Goal: Information Seeking & Learning: Compare options

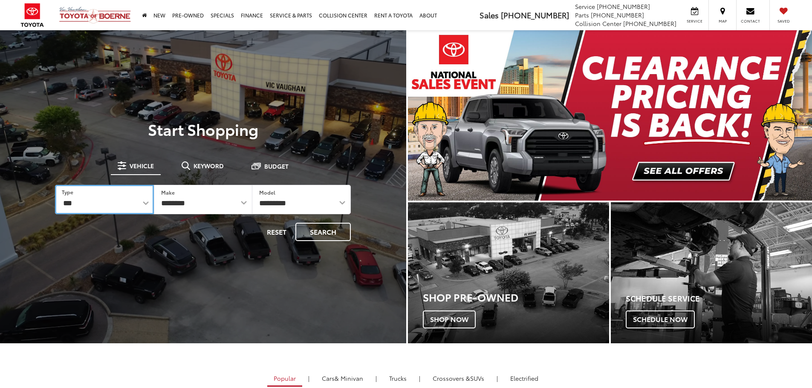
click at [73, 208] on select "*** *** **** *********" at bounding box center [104, 199] width 98 height 29
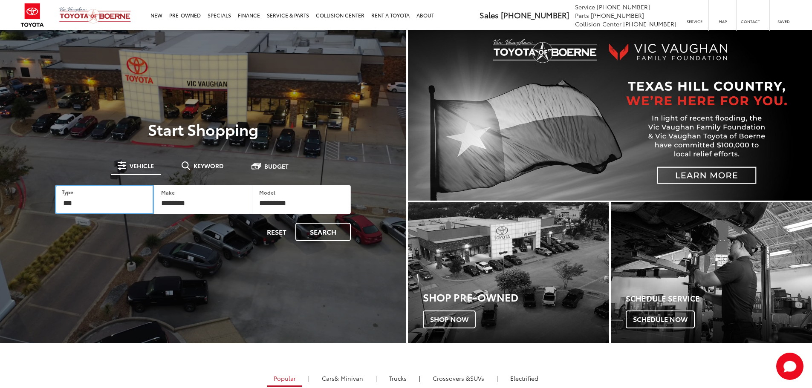
select select "******"
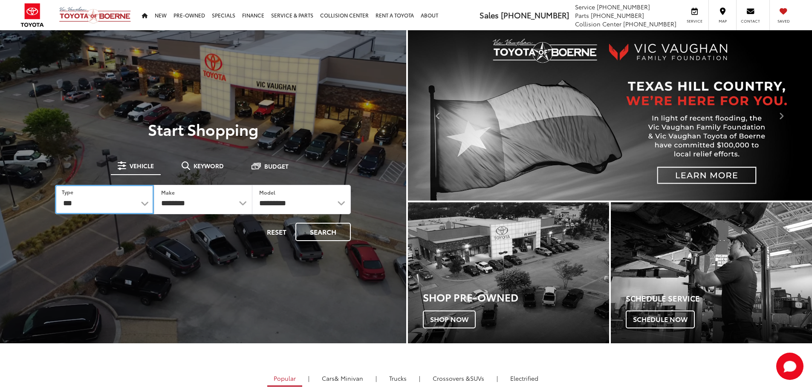
click at [55, 185] on select "*** *** **** *********" at bounding box center [104, 199] width 98 height 29
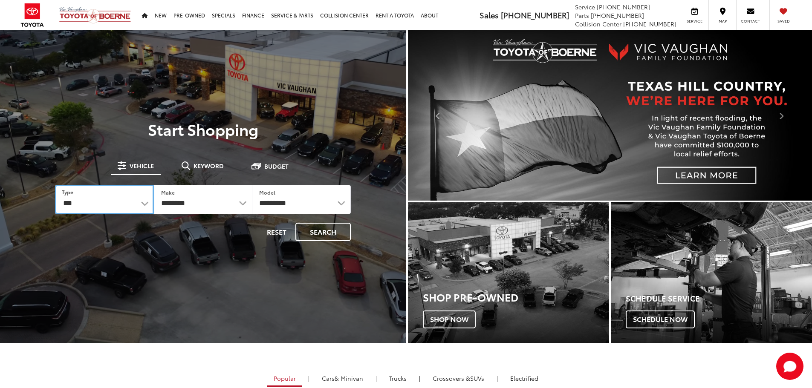
select select "******"
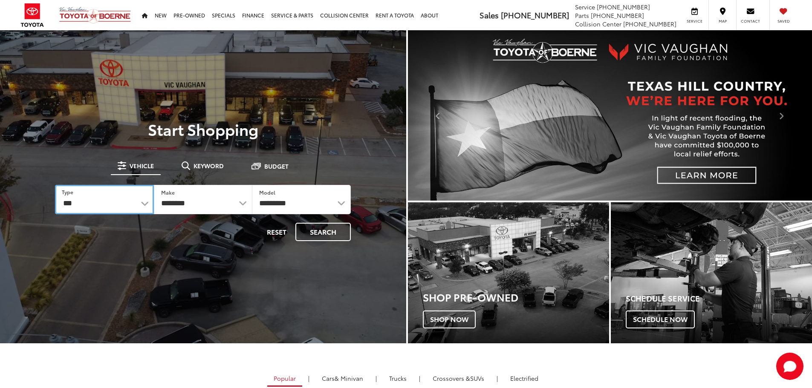
select select
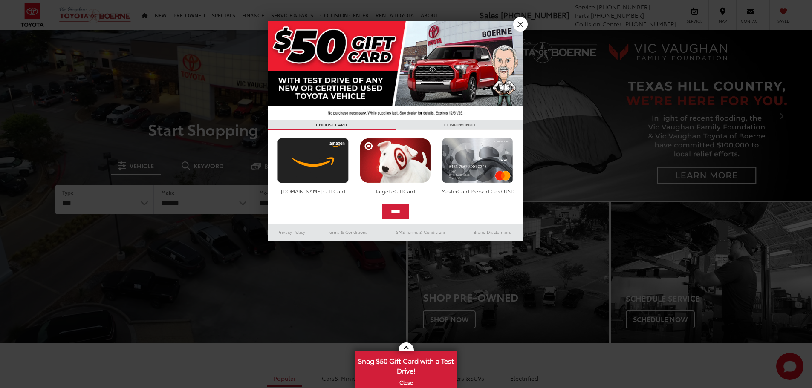
click at [274, 202] on div at bounding box center [406, 194] width 812 height 388
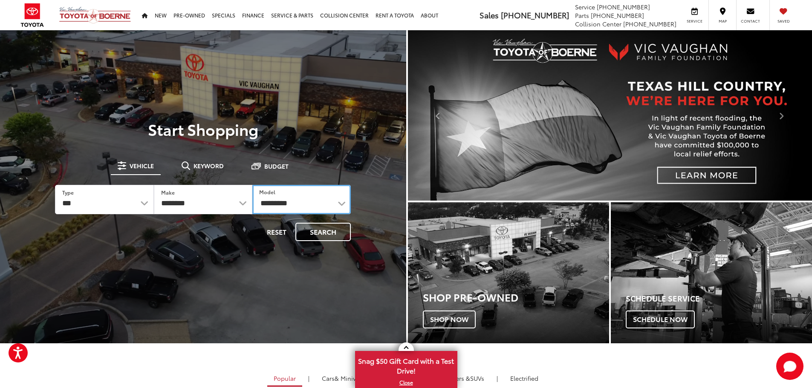
click at [277, 206] on select "**********" at bounding box center [301, 199] width 98 height 29
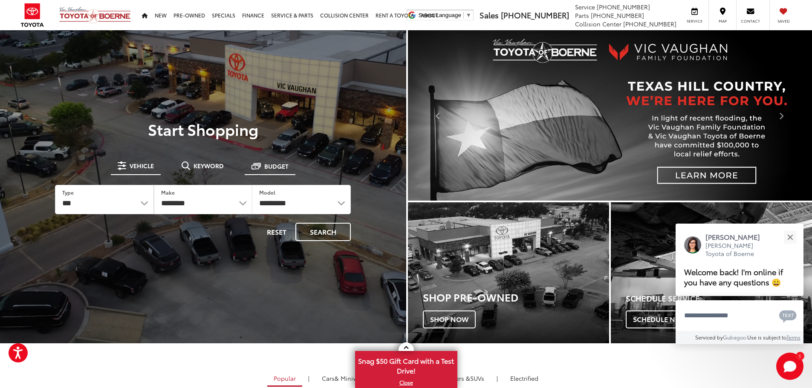
click at [260, 169] on span at bounding box center [255, 165] width 9 height 9
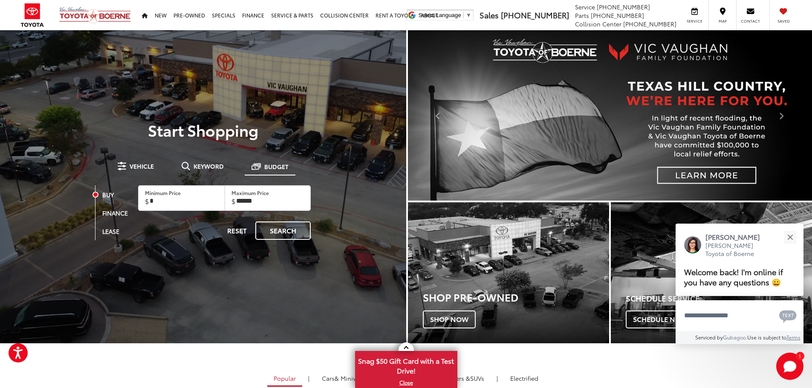
click at [283, 169] on span "Budget" at bounding box center [276, 167] width 24 height 6
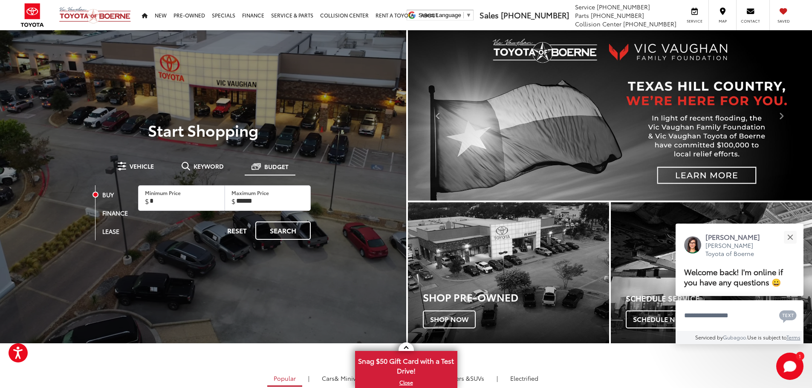
click at [254, 171] on span at bounding box center [255, 166] width 9 height 9
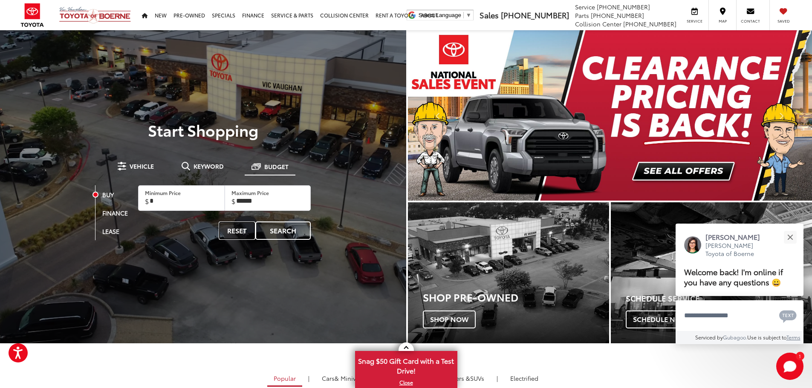
click at [230, 231] on button "Reset" at bounding box center [237, 231] width 37 height 18
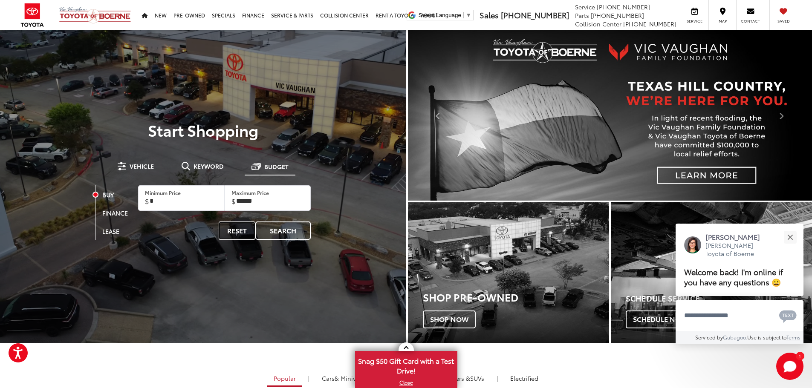
click at [233, 234] on button "Reset" at bounding box center [237, 231] width 37 height 18
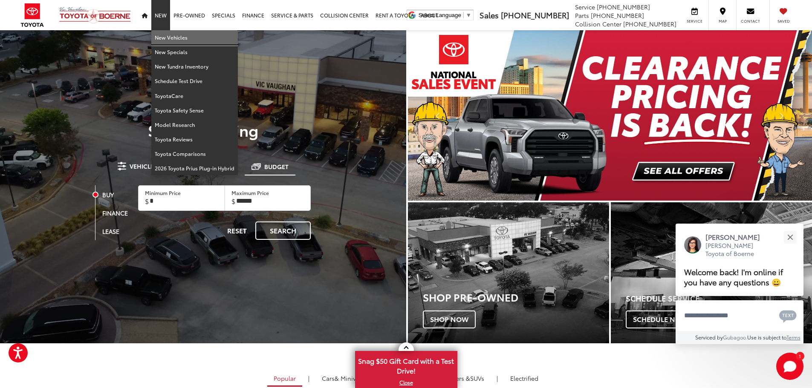
click at [164, 37] on link "New Vehicles" at bounding box center [194, 37] width 87 height 14
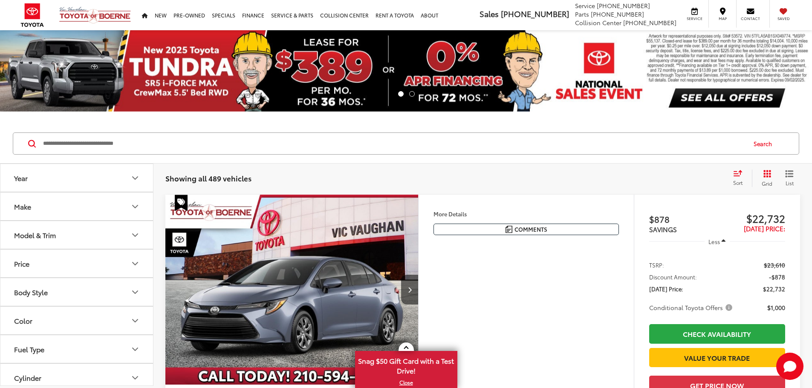
click at [55, 207] on button "Make" at bounding box center [76, 207] width 153 height 28
click at [69, 293] on button "Model & Trim" at bounding box center [76, 290] width 153 height 28
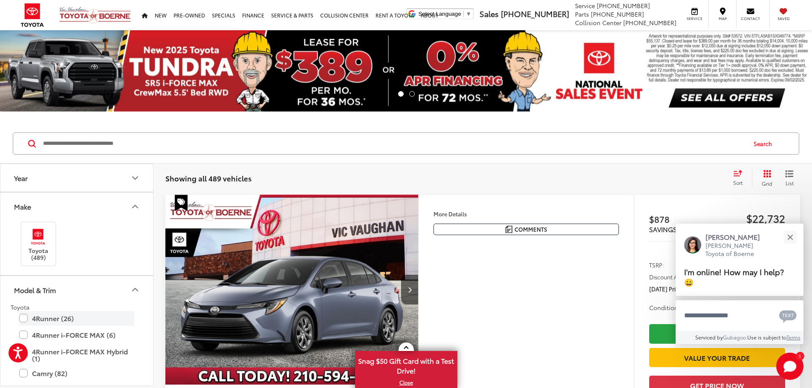
click at [23, 320] on label "4Runner (26)" at bounding box center [76, 318] width 115 height 15
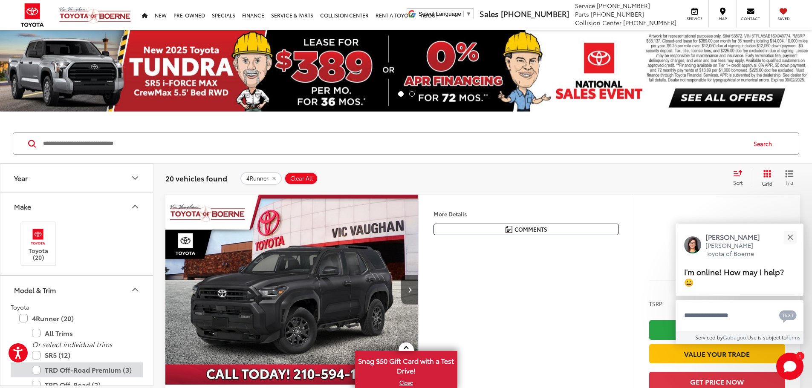
click at [39, 373] on label "TRD Off-Road Premium (3)" at bounding box center [83, 370] width 102 height 15
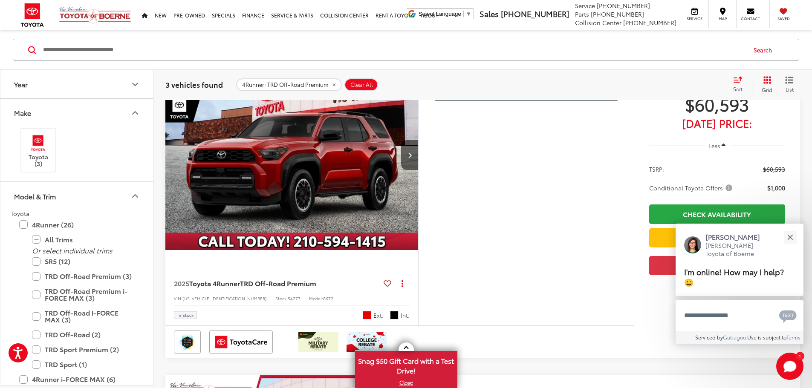
scroll to position [170, 0]
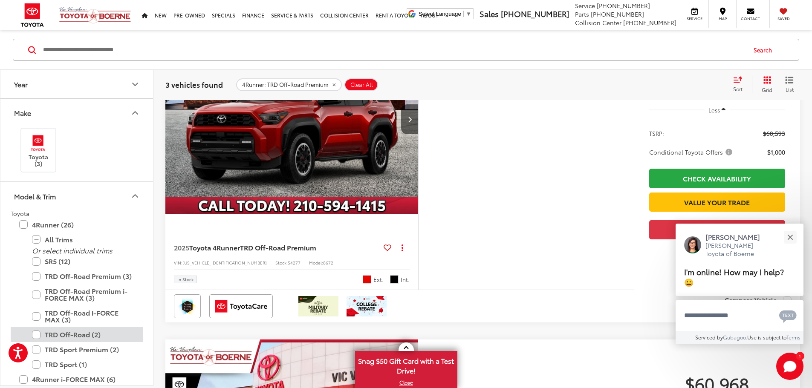
click at [33, 332] on label "TRD Off-Road (2)" at bounding box center [83, 334] width 102 height 15
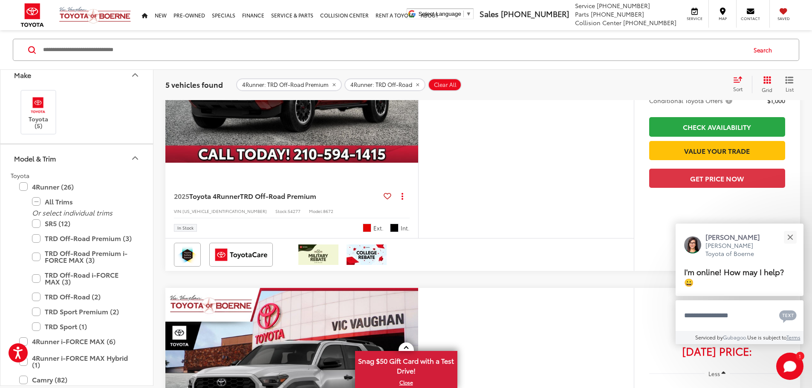
scroll to position [85, 0]
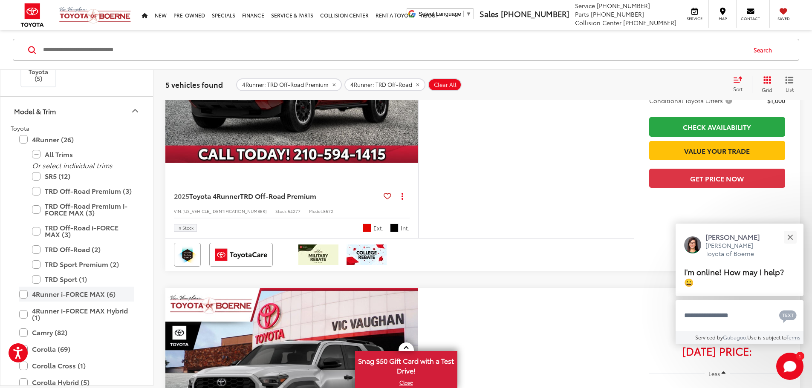
click at [23, 295] on label "4Runner i-FORCE MAX (6)" at bounding box center [76, 294] width 115 height 15
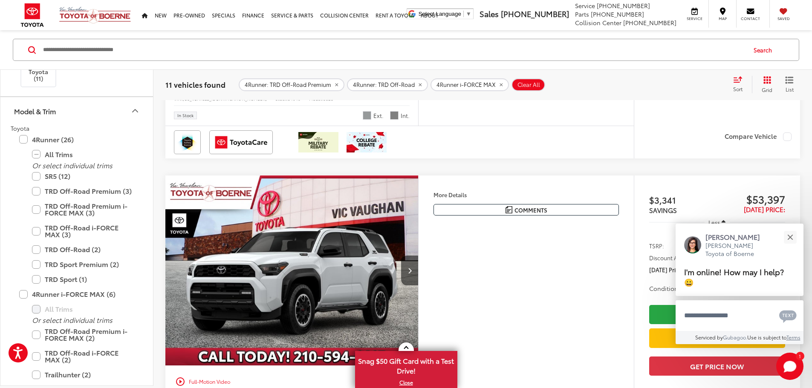
scroll to position [478, 0]
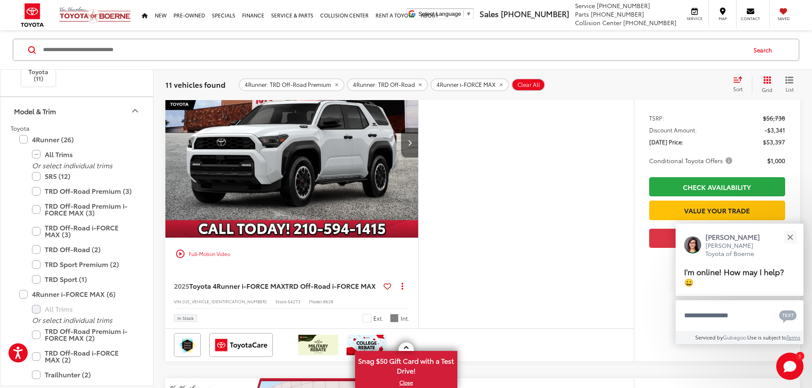
click at [418, 158] on button "Next image" at bounding box center [409, 143] width 17 height 30
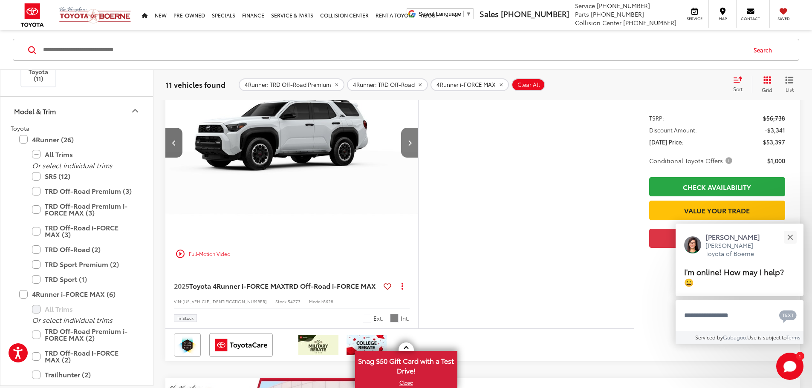
scroll to position [0, 323]
click at [418, 158] on button "Next image" at bounding box center [409, 143] width 17 height 30
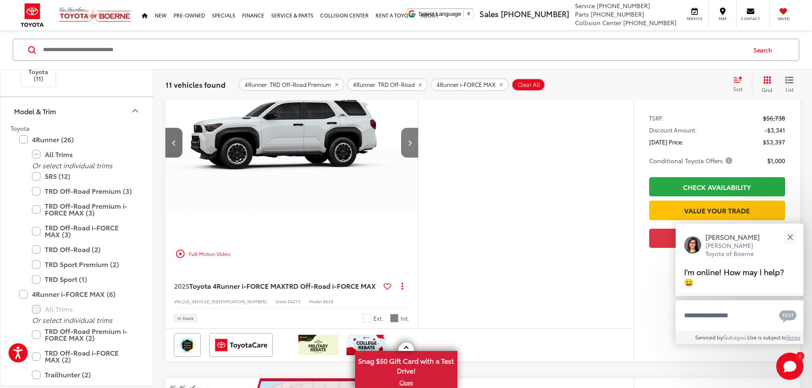
click at [418, 158] on button "Next image" at bounding box center [409, 143] width 17 height 30
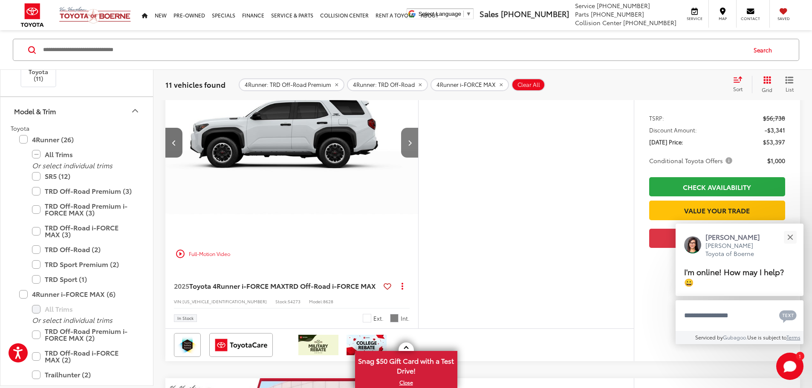
scroll to position [0, 969]
click at [412, 146] on icon "Next image" at bounding box center [410, 143] width 4 height 6
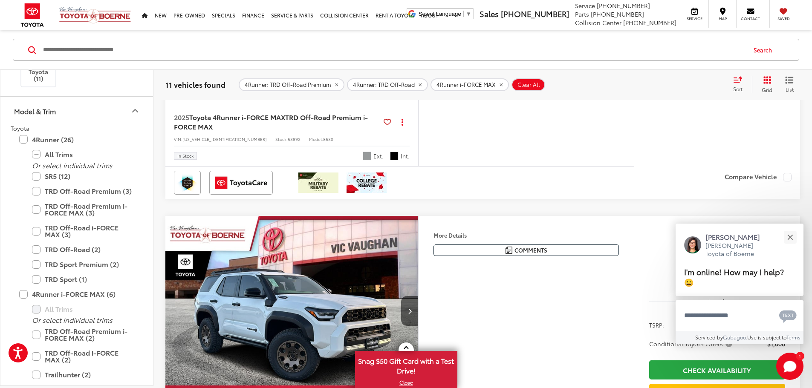
scroll to position [1671, 0]
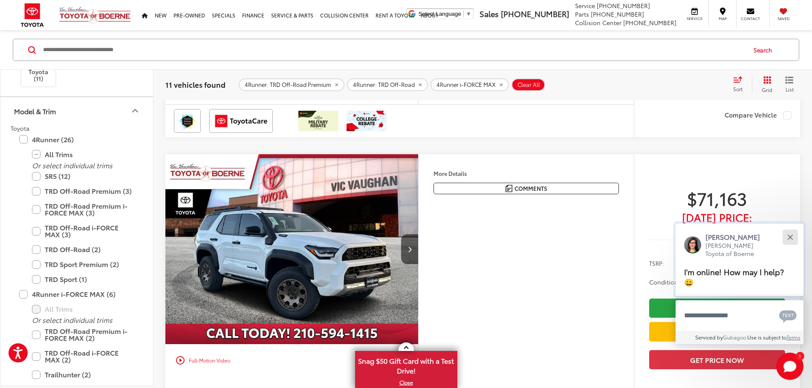
click at [790, 240] on button "Close" at bounding box center [790, 237] width 18 height 18
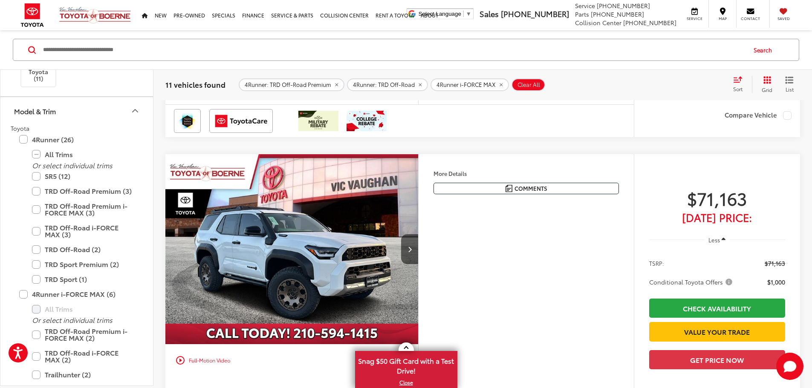
click at [334, 87] on icon "remove 4Runner: TRD%20Off-Road%20Premium" at bounding box center [337, 84] width 6 height 5
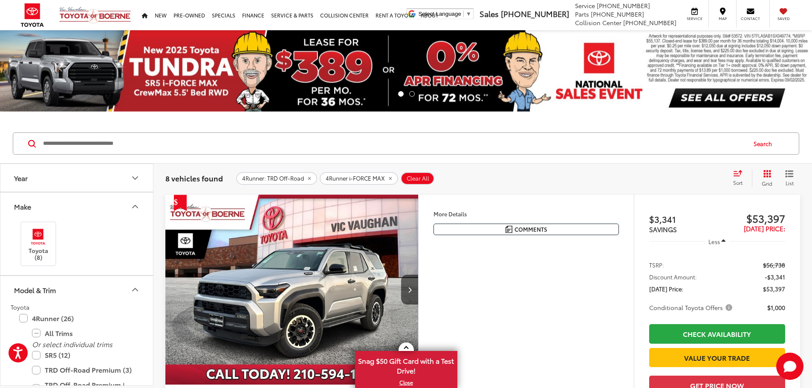
click at [92, 176] on button "Year" at bounding box center [76, 178] width 153 height 28
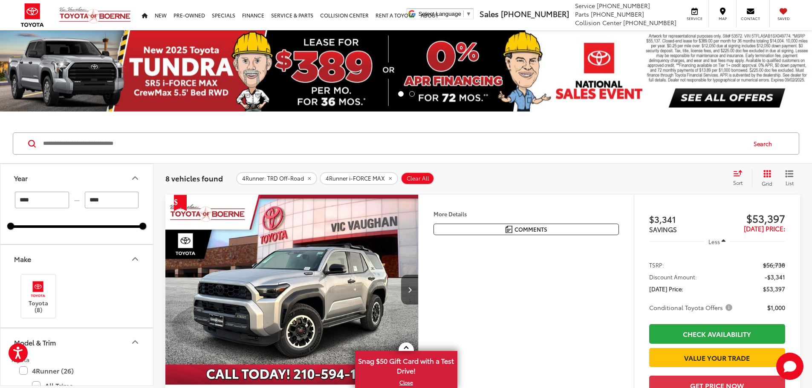
click at [35, 203] on input "****" at bounding box center [42, 200] width 54 height 17
type input "****"
click at [62, 224] on div "**** — **** 2025 2025" at bounding box center [77, 210] width 132 height 36
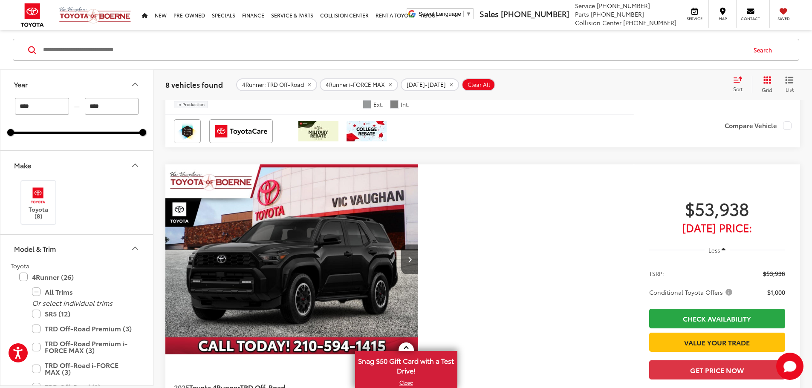
scroll to position [2320, 0]
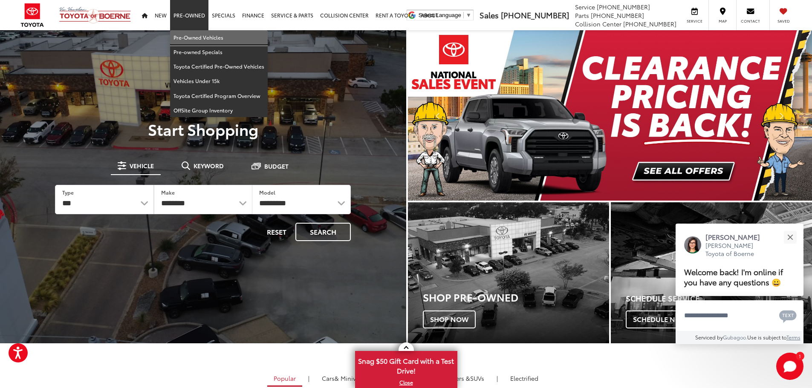
click at [184, 33] on link "Pre-Owned Vehicles" at bounding box center [219, 37] width 98 height 14
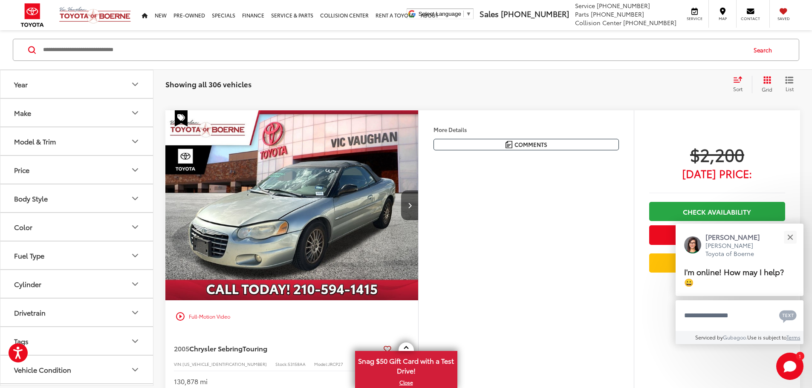
scroll to position [170, 0]
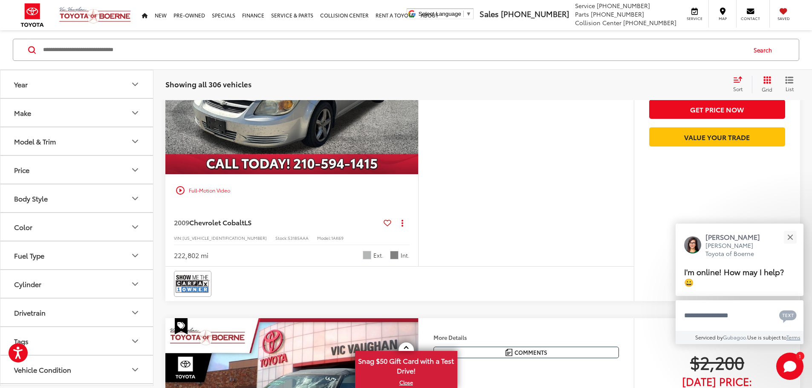
click at [72, 89] on button "Year" at bounding box center [76, 84] width 153 height 28
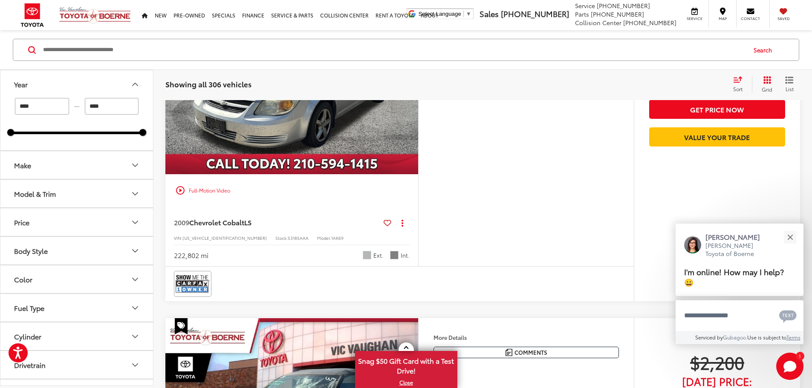
click at [38, 106] on input "****" at bounding box center [42, 106] width 54 height 17
type input "*"
type input "****"
click at [47, 197] on div "Model & Trim" at bounding box center [35, 194] width 42 height 8
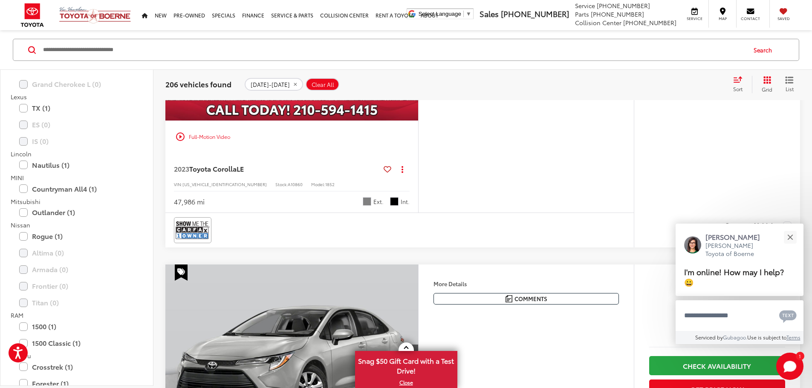
scroll to position [810, 0]
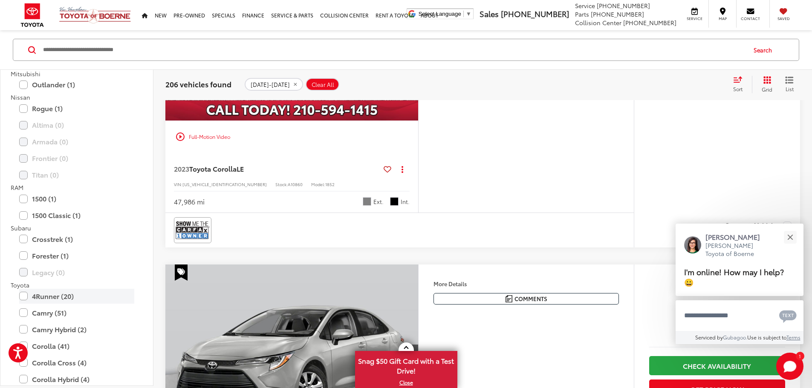
click at [23, 299] on label "4Runner (20)" at bounding box center [76, 295] width 115 height 15
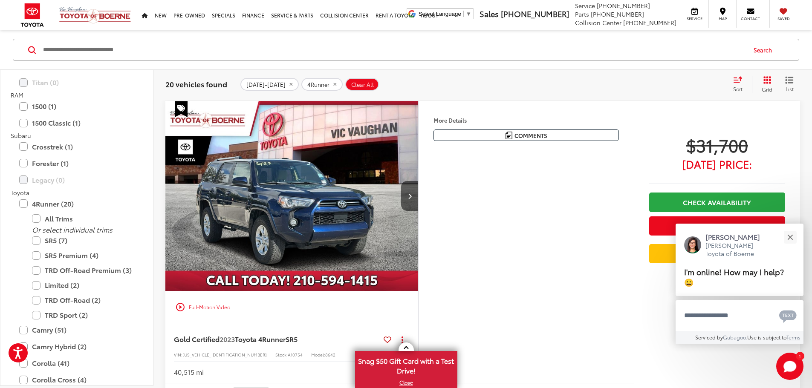
scroll to position [911, 0]
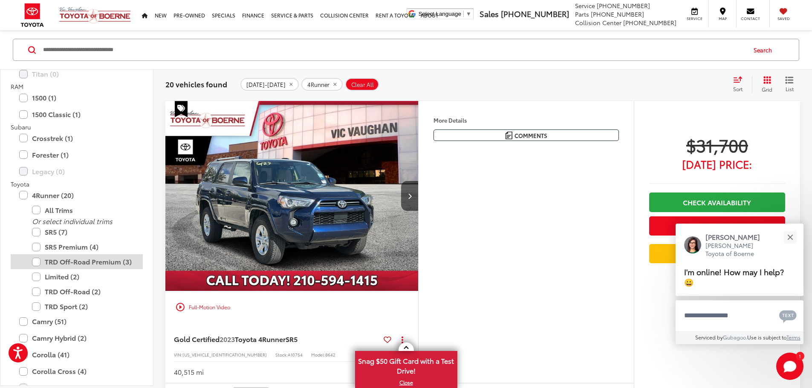
click at [36, 262] on label "TRD Off-Road Premium (3)" at bounding box center [83, 261] width 102 height 15
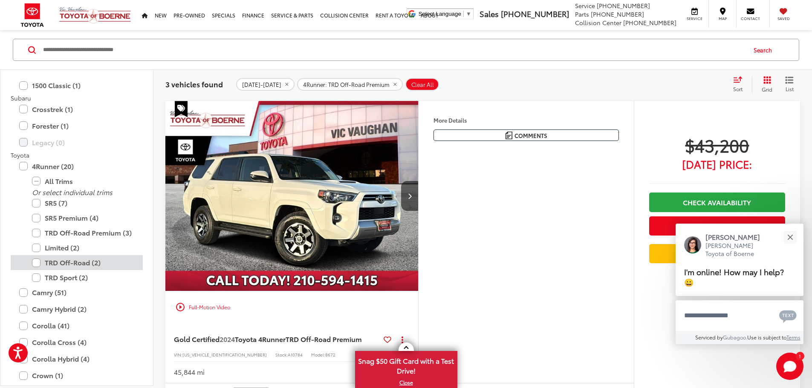
scroll to position [953, 0]
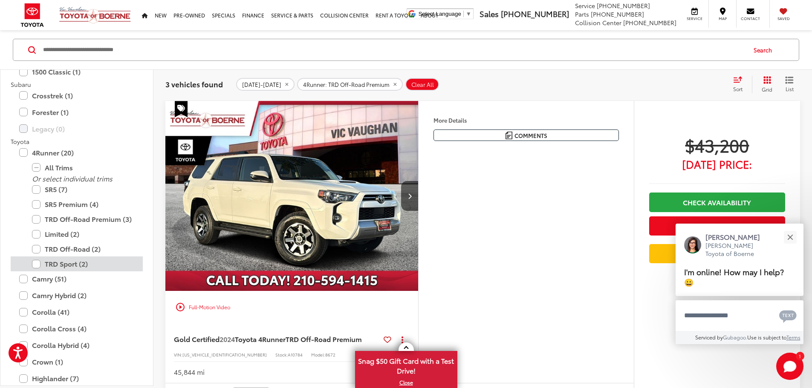
click at [32, 268] on label "TRD Sport (2)" at bounding box center [83, 264] width 102 height 15
click at [37, 248] on label "TRD Off-Road (2)" at bounding box center [83, 249] width 102 height 15
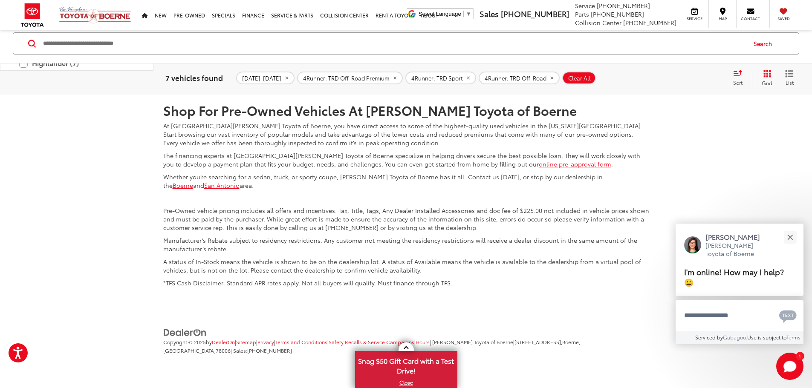
scroll to position [2354, 0]
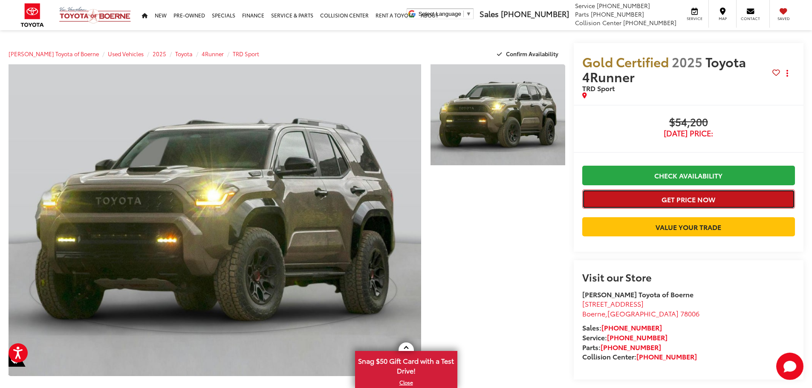
click at [679, 201] on button "Get Price Now" at bounding box center [688, 199] width 213 height 19
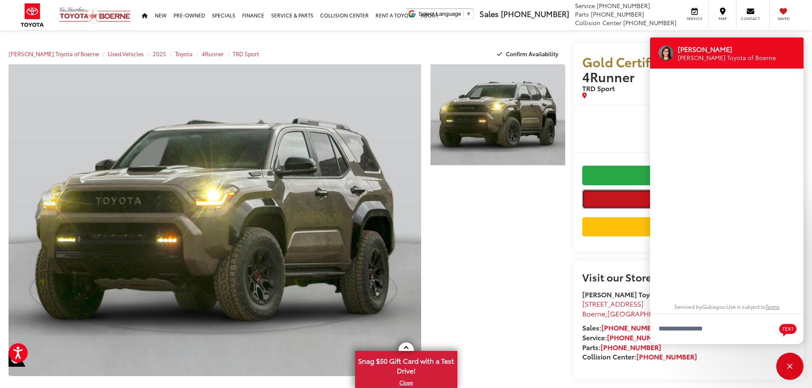
scroll to position [10, 0]
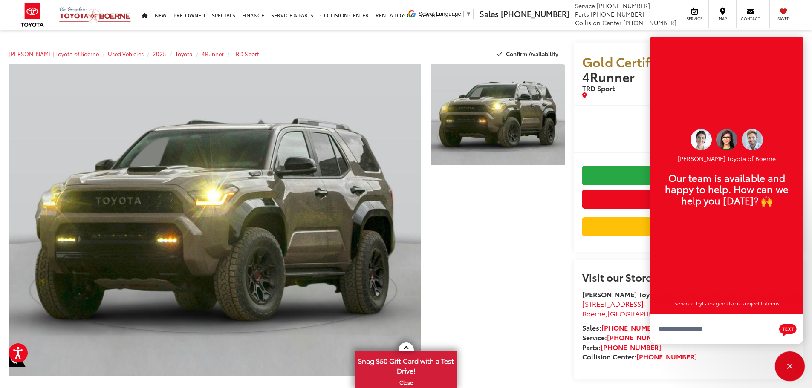
click at [791, 364] on div "Close" at bounding box center [790, 367] width 6 height 6
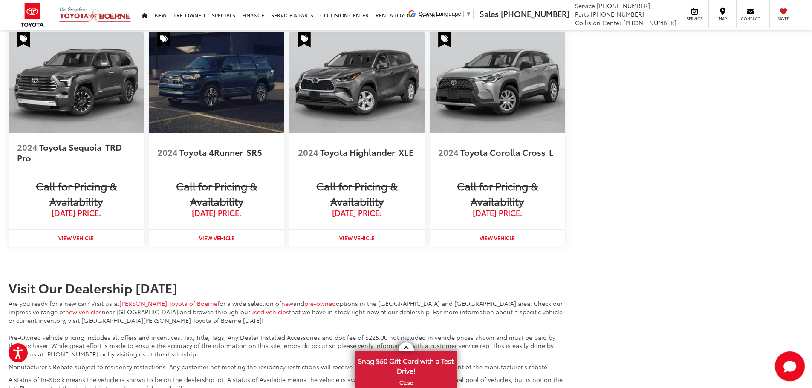
scroll to position [895, 0]
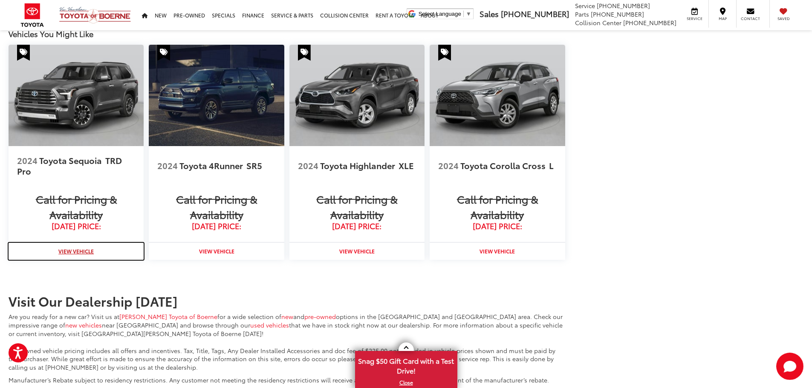
drag, startPoint x: 72, startPoint y: 252, endPoint x: 78, endPoint y: 277, distance: 25.7
click at [72, 252] on strong "View Vehicle" at bounding box center [75, 251] width 35 height 7
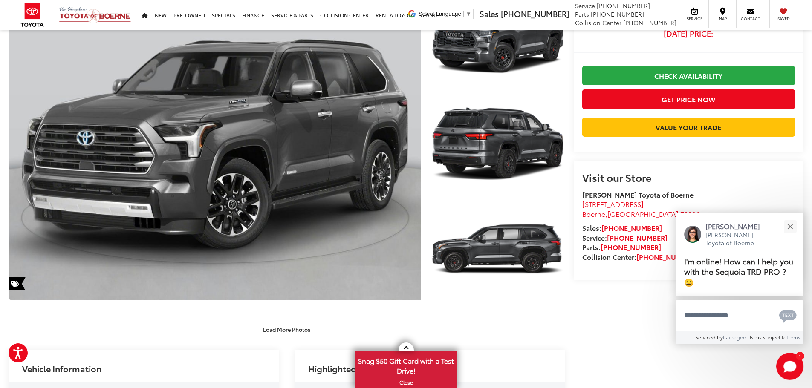
scroll to position [170, 0]
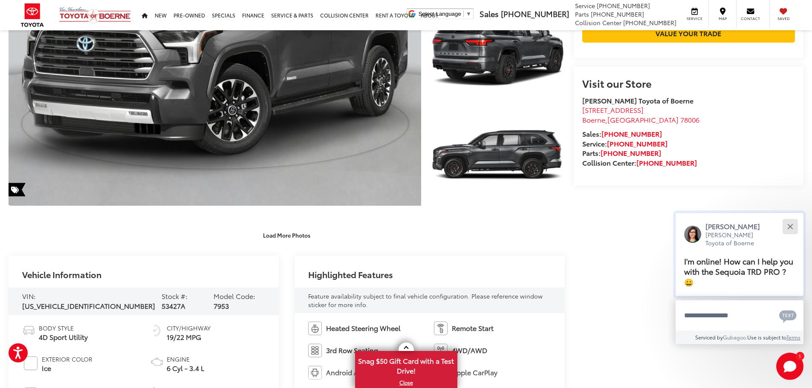
click at [793, 226] on button "Close" at bounding box center [790, 226] width 18 height 18
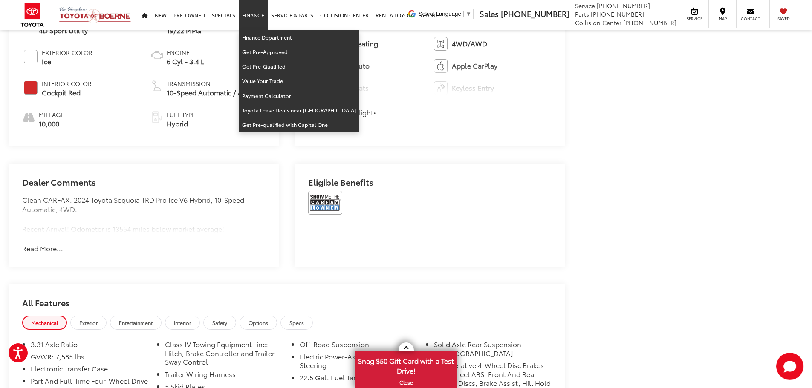
scroll to position [384, 0]
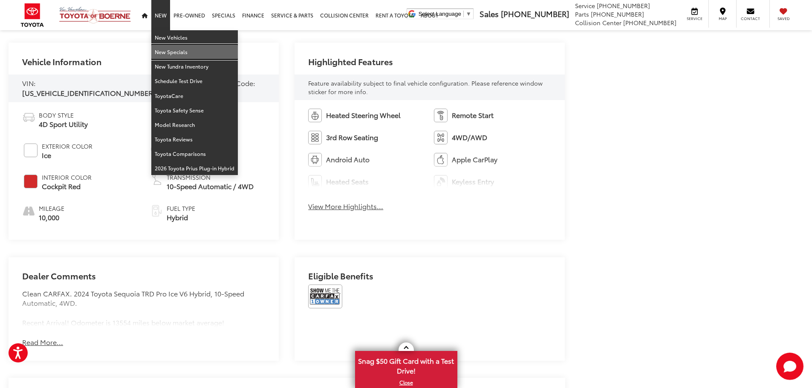
click at [167, 52] on link "New Specials" at bounding box center [194, 52] width 87 height 14
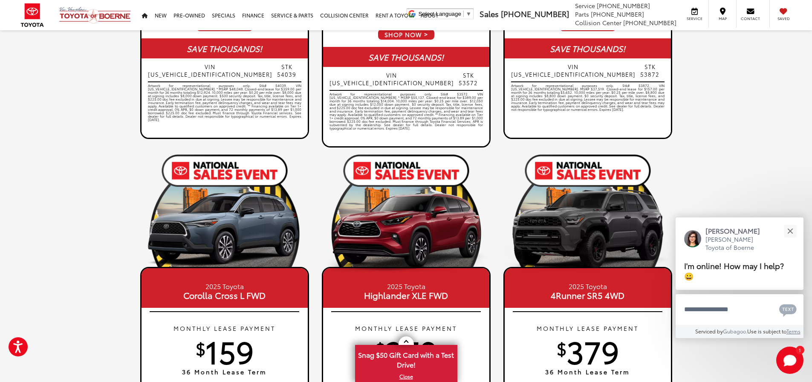
scroll to position [426, 0]
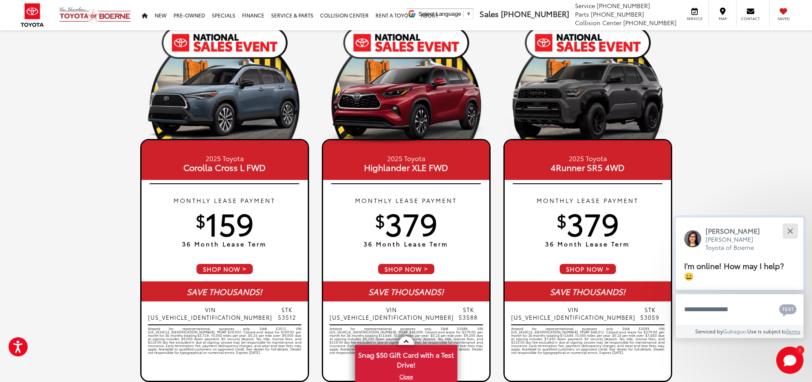
click at [790, 231] on div "Close" at bounding box center [790, 231] width 6 height 6
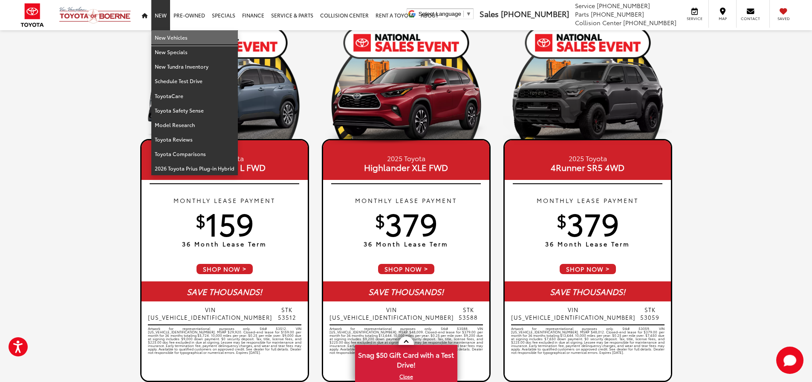
click at [164, 39] on link "New Vehicles" at bounding box center [194, 37] width 87 height 14
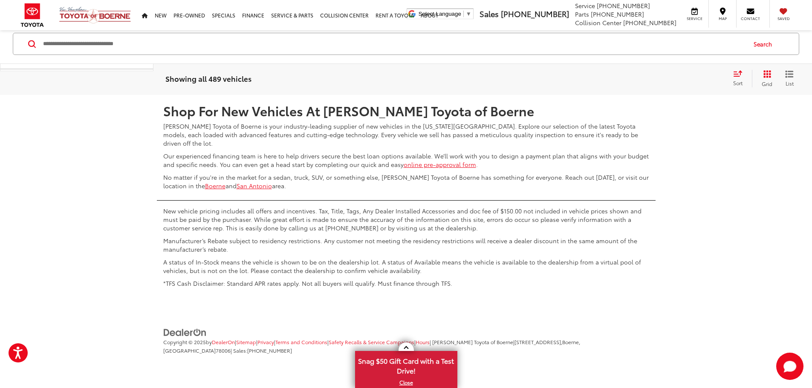
scroll to position [4171, 0]
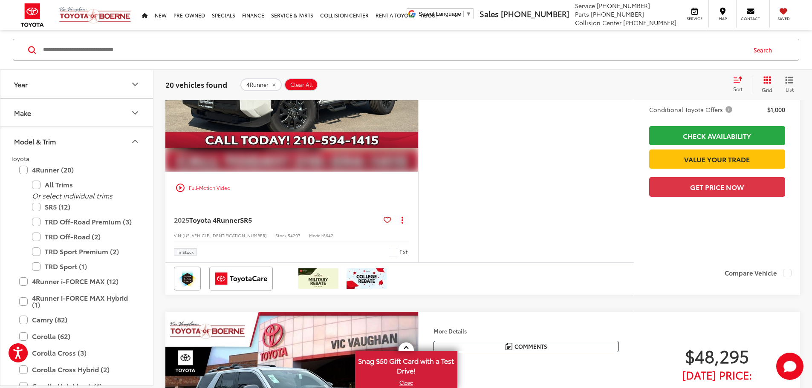
scroll to position [865, 0]
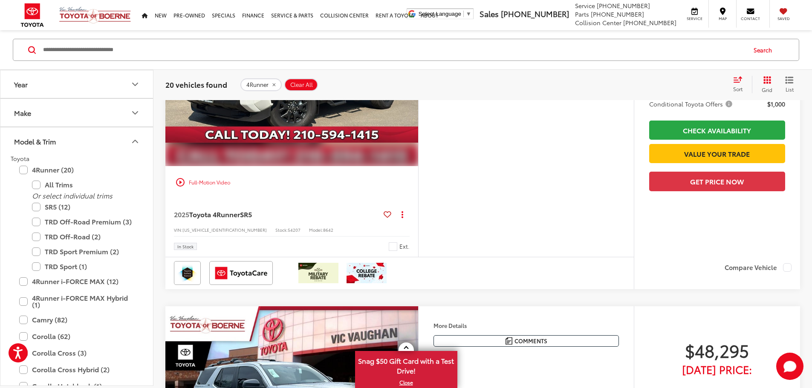
click at [0, 0] on button "More..." at bounding box center [0, 0] width 0 height 0
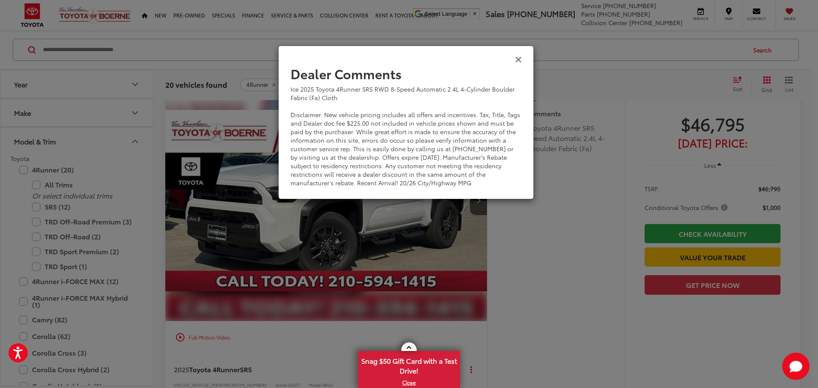
click at [518, 58] on icon "Close" at bounding box center [518, 59] width 7 height 9
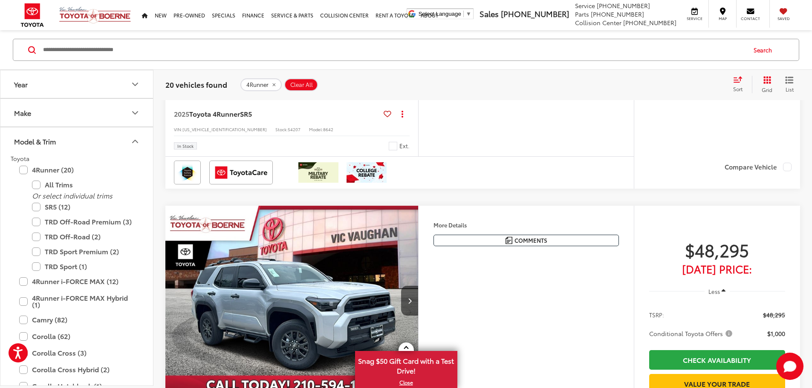
scroll to position [950, 0]
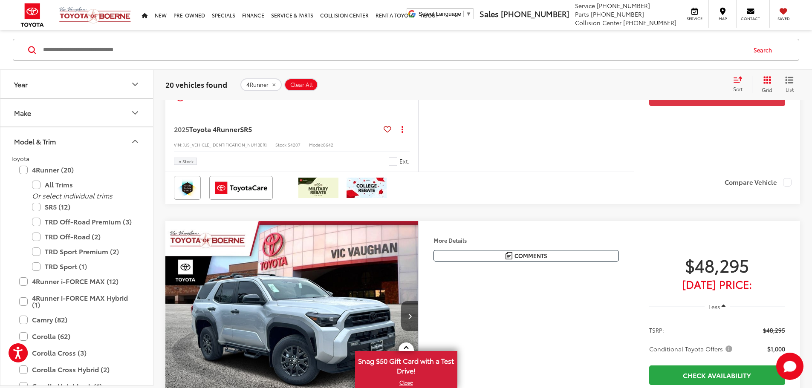
click at [202, 105] on div "play_circle_outline Full-Motion Video" at bounding box center [292, 96] width 240 height 15
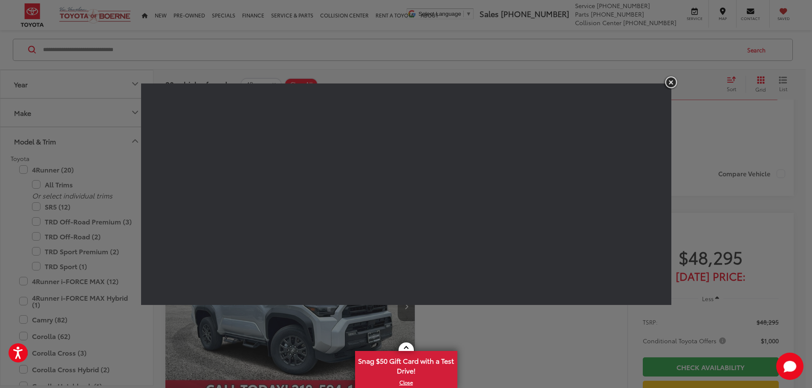
click at [670, 83] on img "button" at bounding box center [670, 82] width 15 height 14
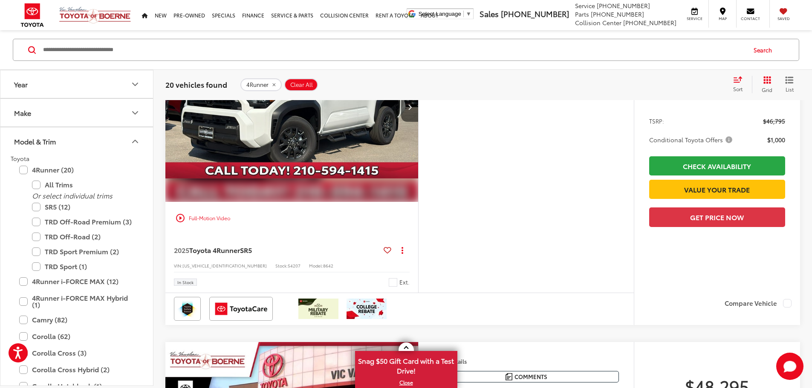
scroll to position [822, 0]
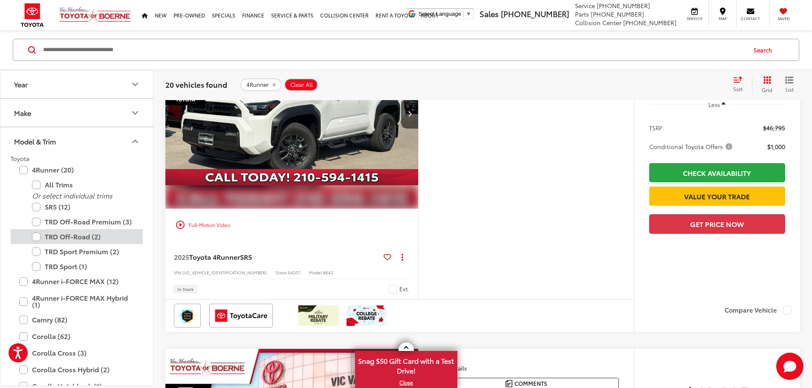
click at [38, 234] on label "TRD Off-Road (2)" at bounding box center [83, 236] width 102 height 15
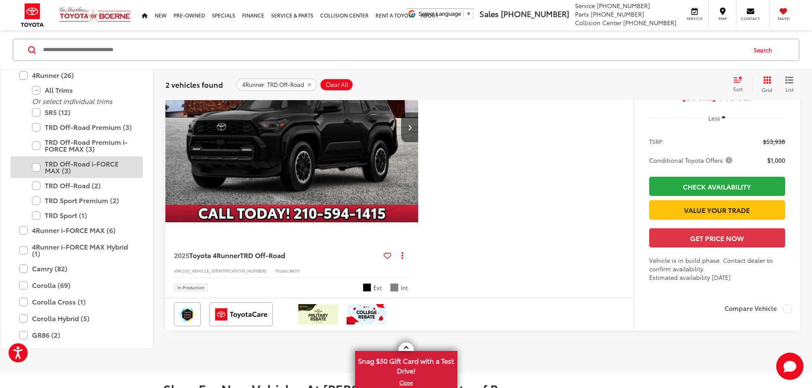
scroll to position [128, 0]
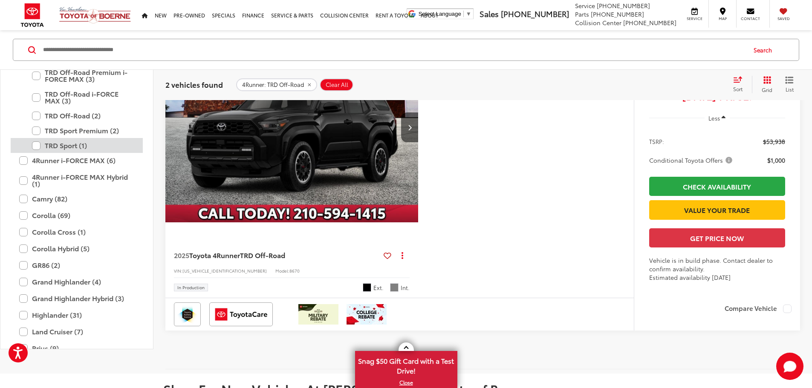
click at [36, 153] on label "TRD Sport (1)" at bounding box center [83, 145] width 102 height 15
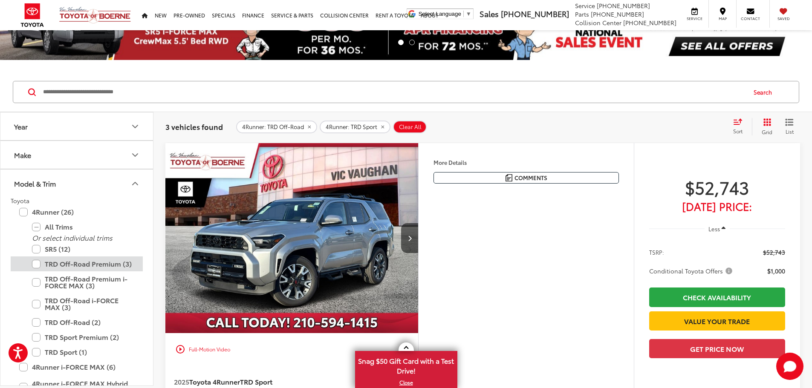
click at [37, 265] on label "TRD Off-Road Premium (3)" at bounding box center [83, 264] width 102 height 15
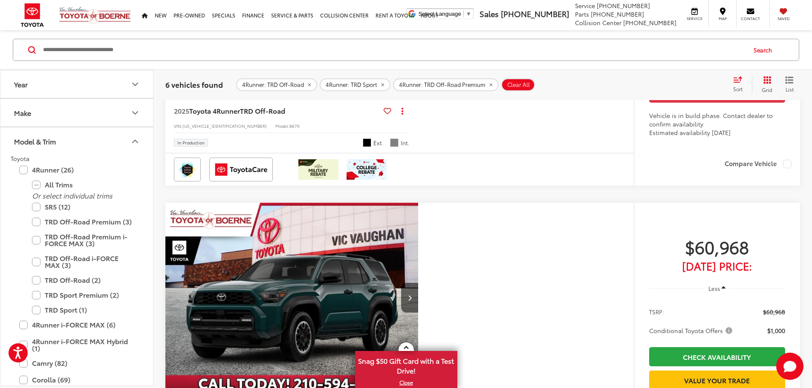
scroll to position [1202, 0]
